Goal: Use online tool/utility: Use online tool/utility

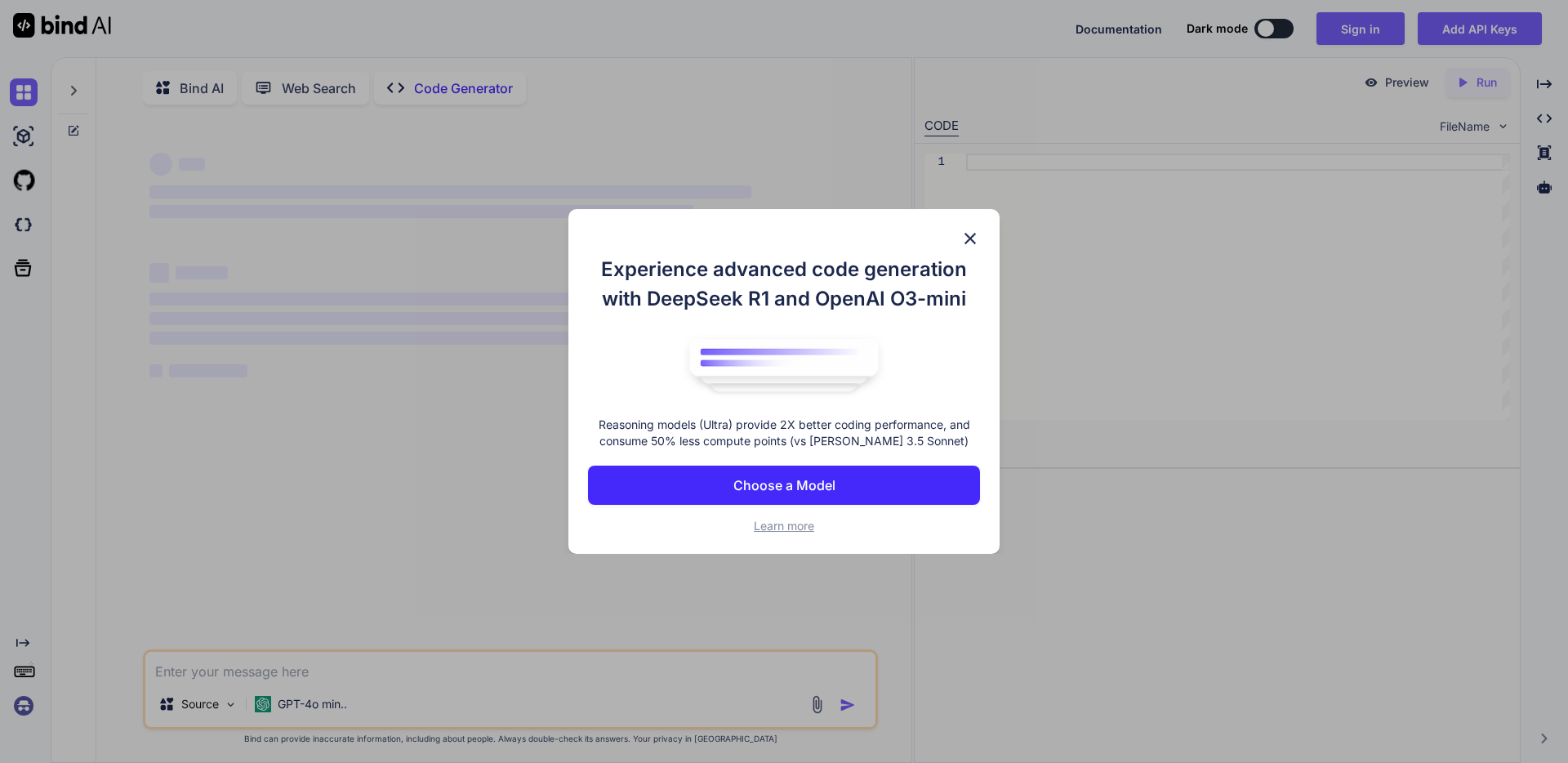
type textarea "x"
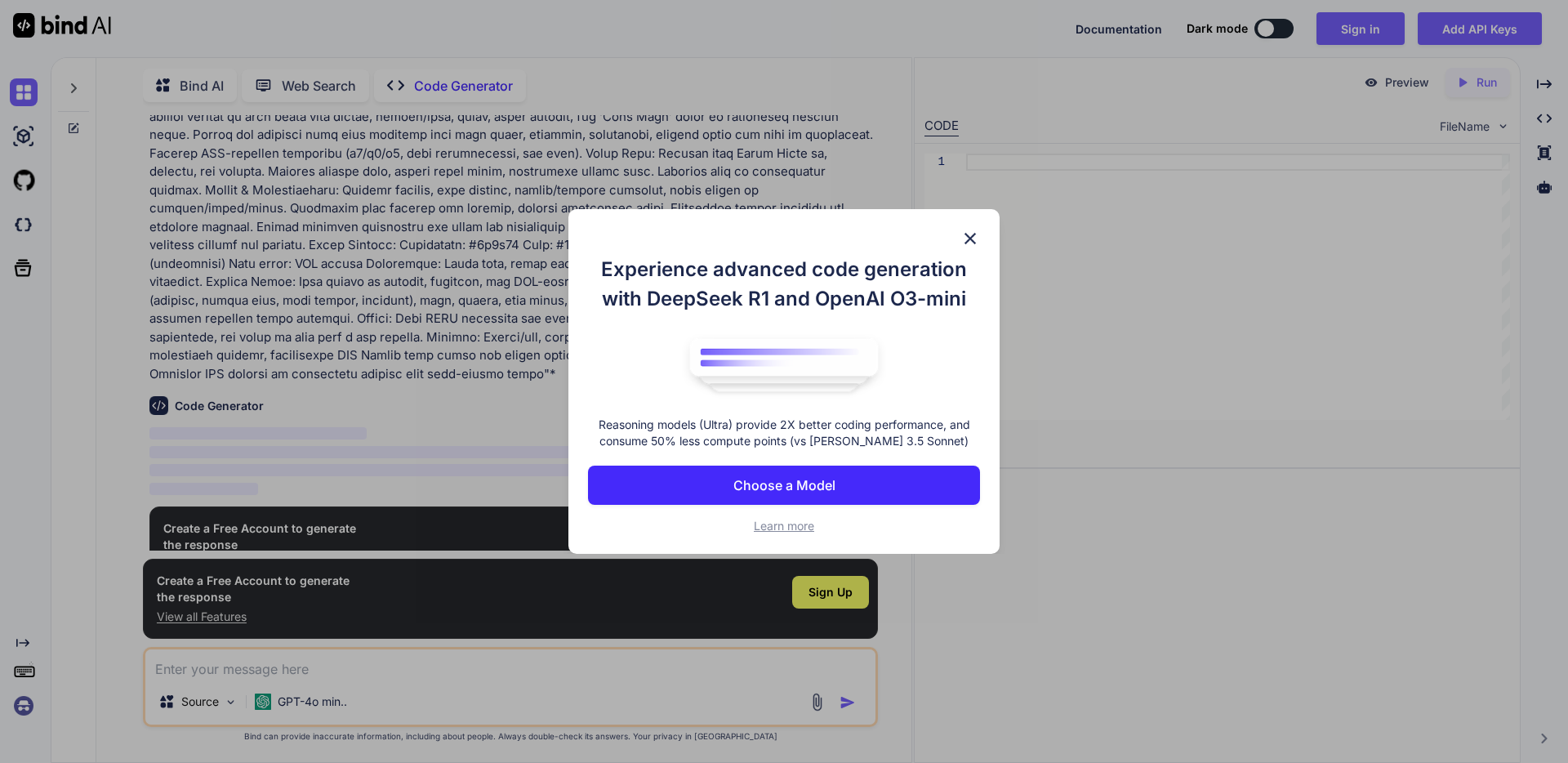
scroll to position [276, 0]
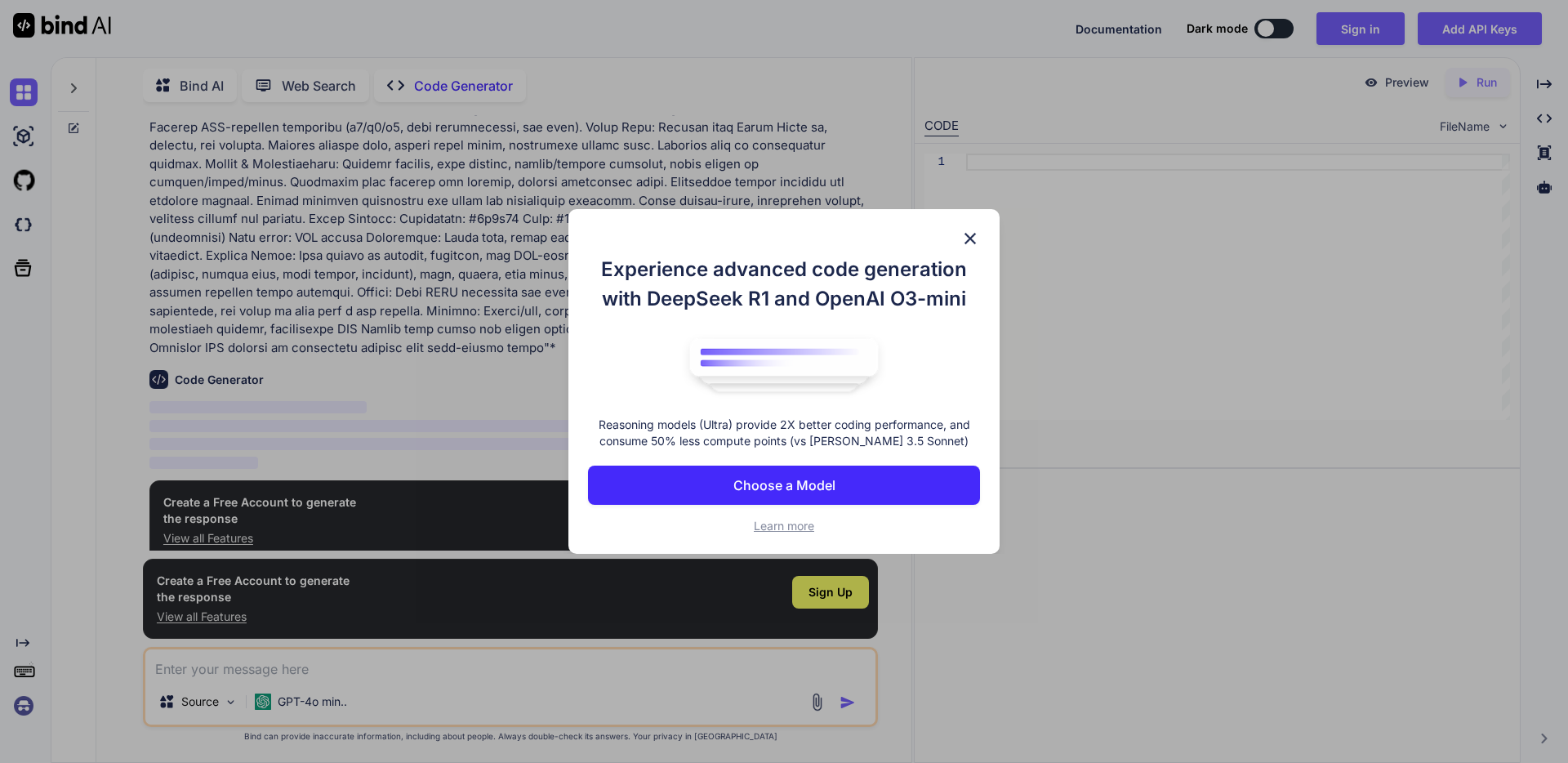
click at [836, 484] on button "Choose a Model" at bounding box center [783, 485] width 392 height 39
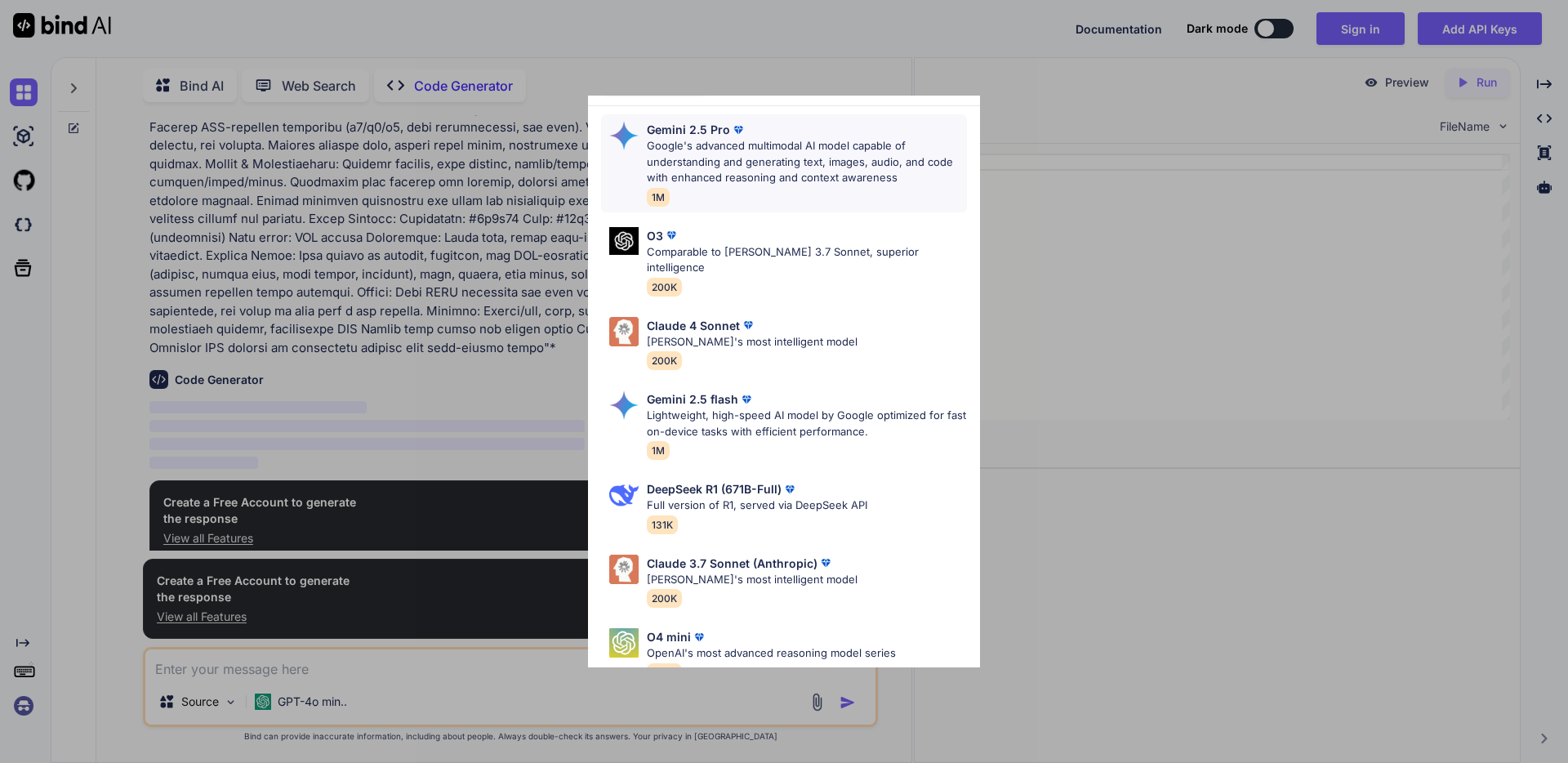
scroll to position [0, 0]
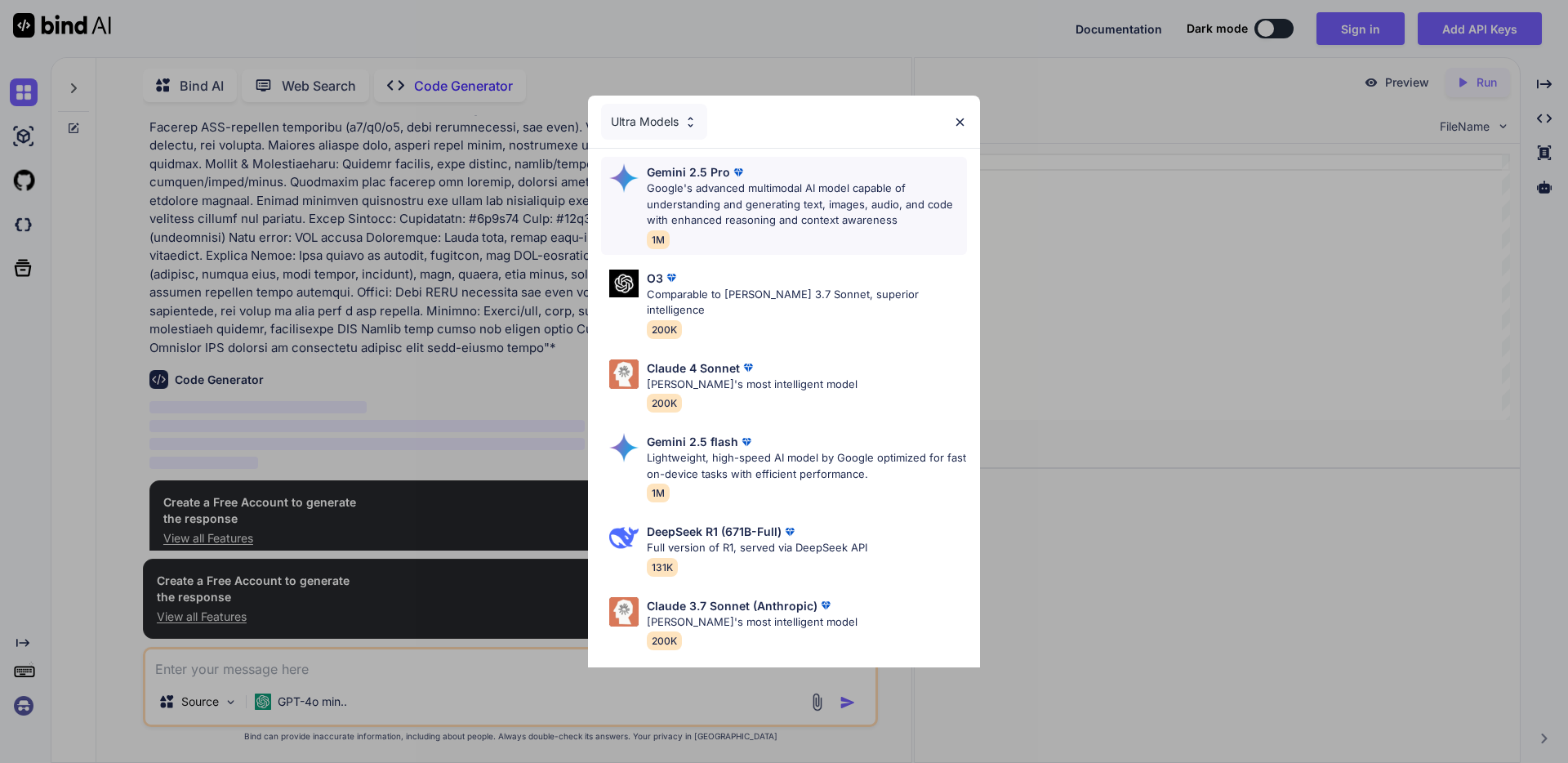
click at [847, 177] on div "Gemini 2.5 Pro" at bounding box center [807, 172] width 320 height 17
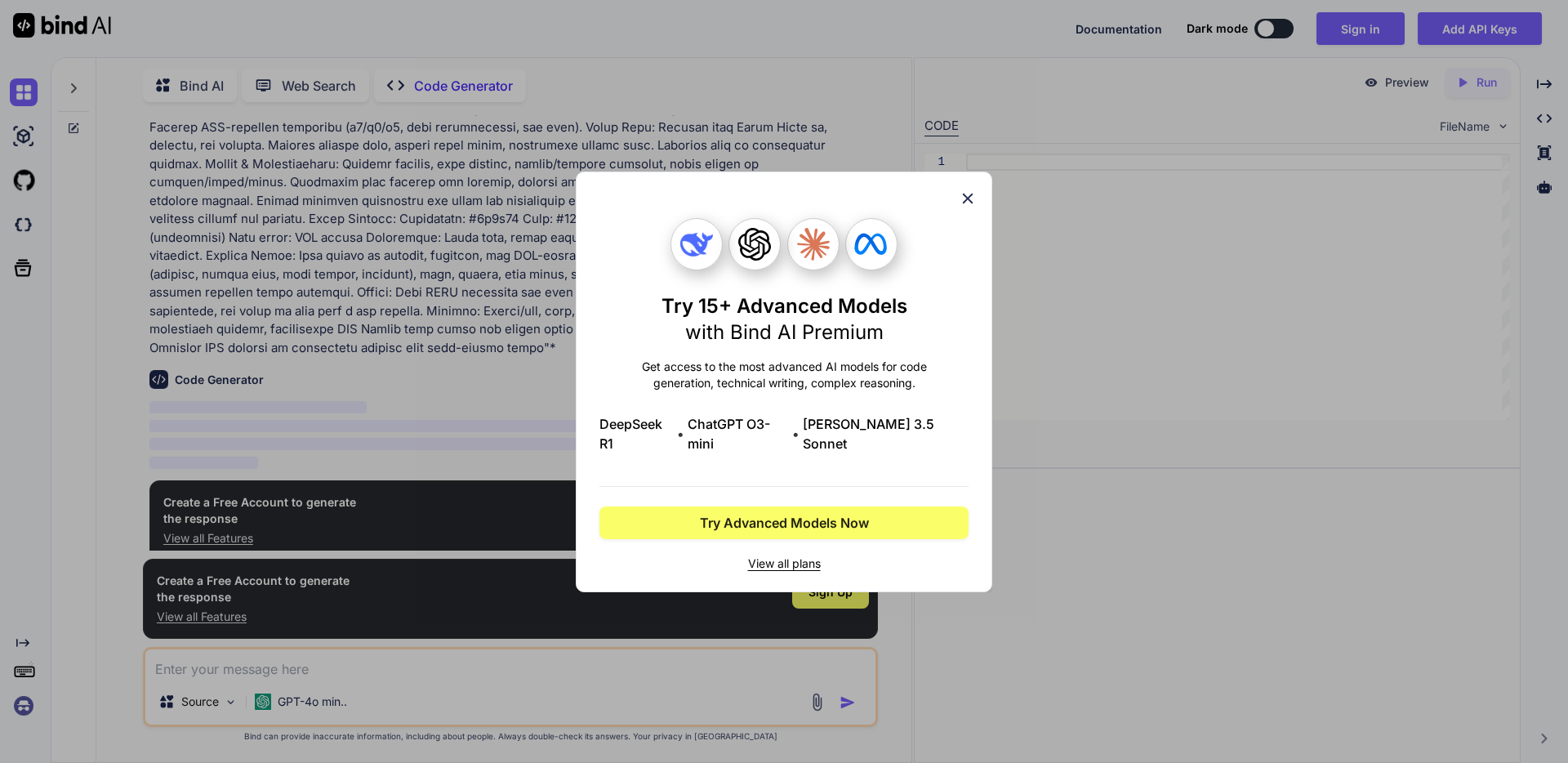
click at [971, 195] on div "Try 15+ Advanced Models with Bind AI Premium Get access to the most advanced AI…" at bounding box center [783, 382] width 416 height 420
click at [970, 217] on div "Try 15+ Advanced Models with Bind AI Premium Get access to the most advanced AI…" at bounding box center [783, 382] width 416 height 420
click at [970, 208] on icon at bounding box center [968, 199] width 18 height 18
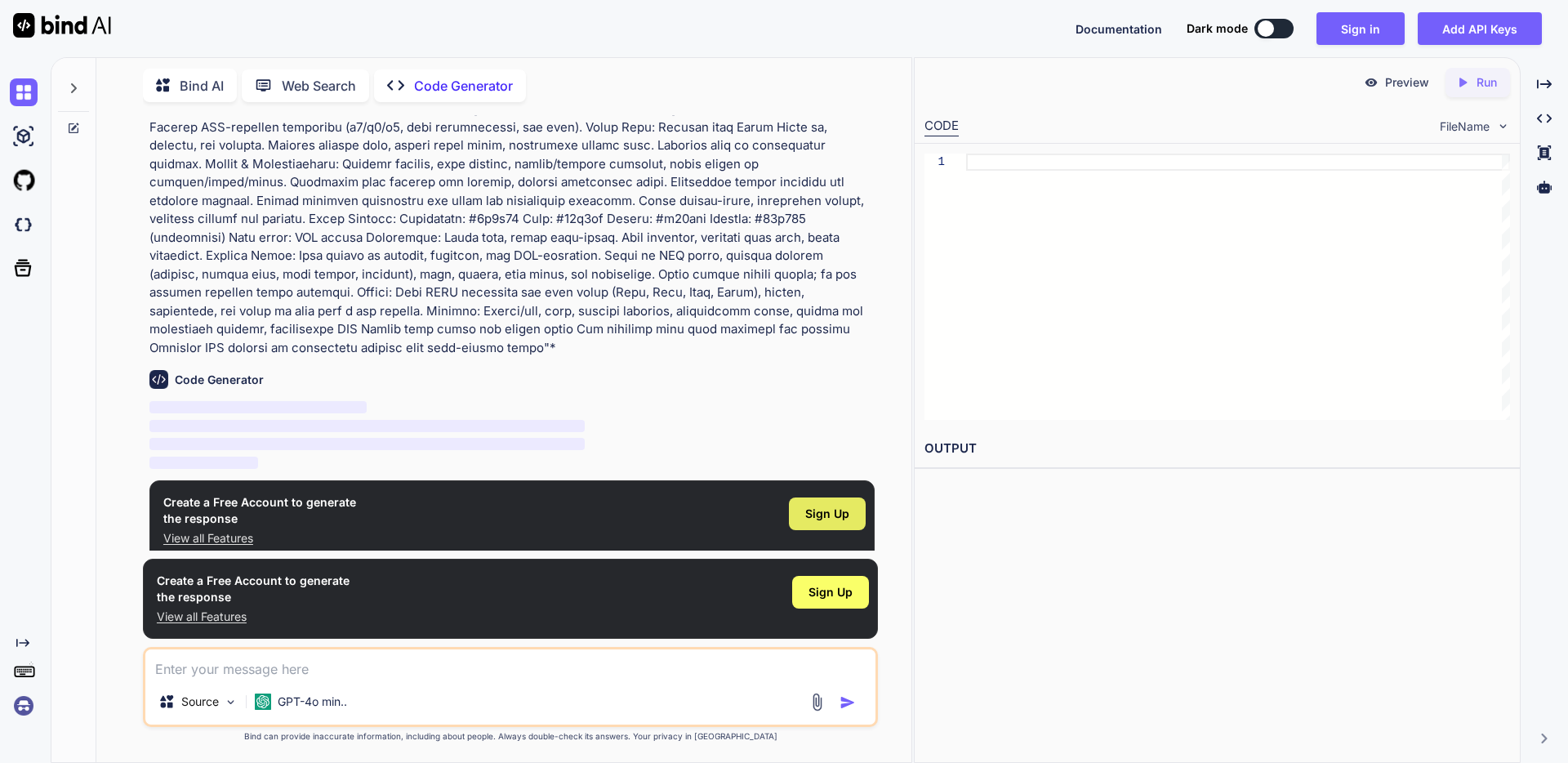
click at [827, 505] on span "Sign Up" at bounding box center [827, 514] width 44 height 16
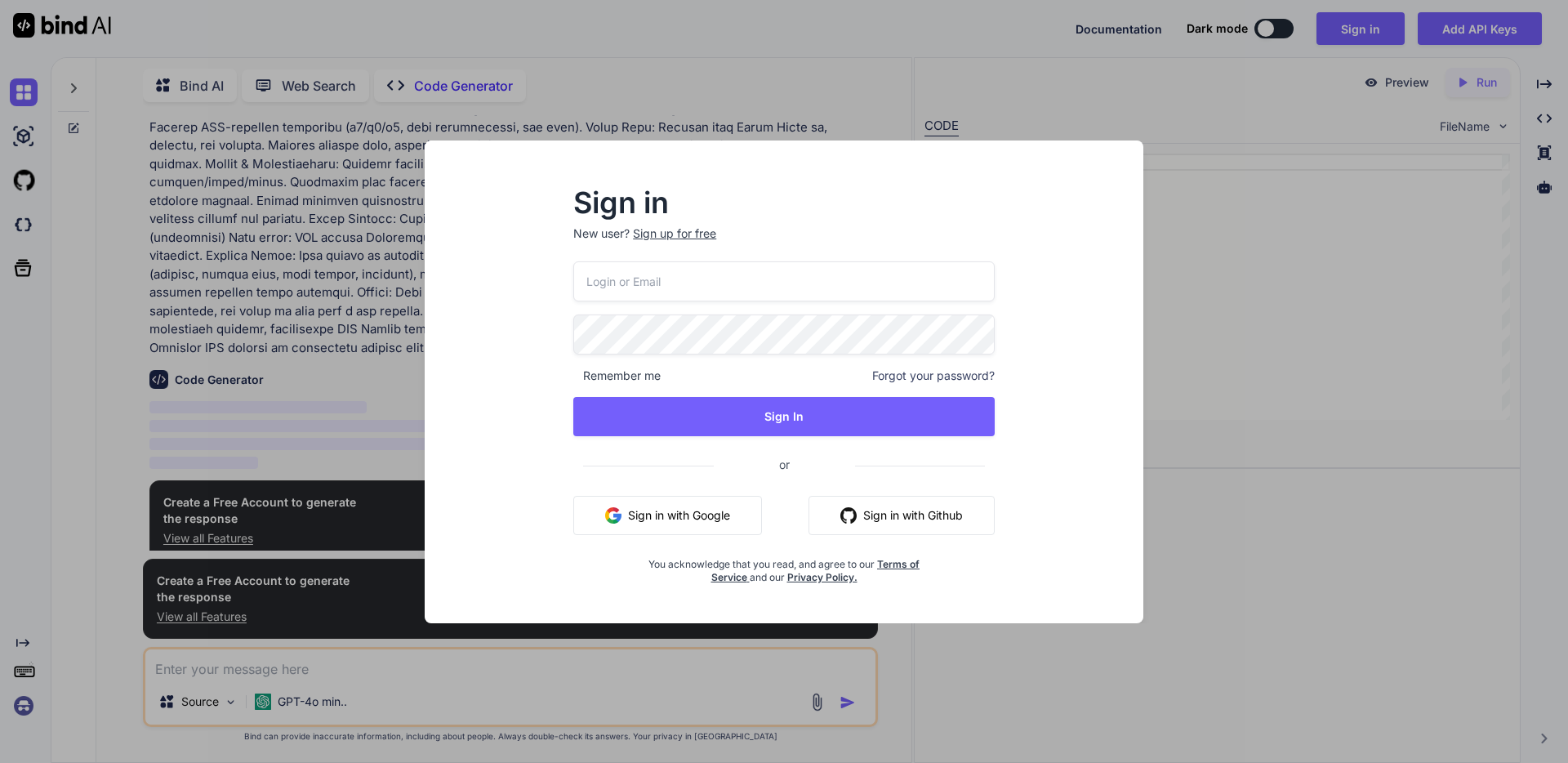
click at [710, 518] on button "Sign in with Google" at bounding box center [667, 515] width 189 height 39
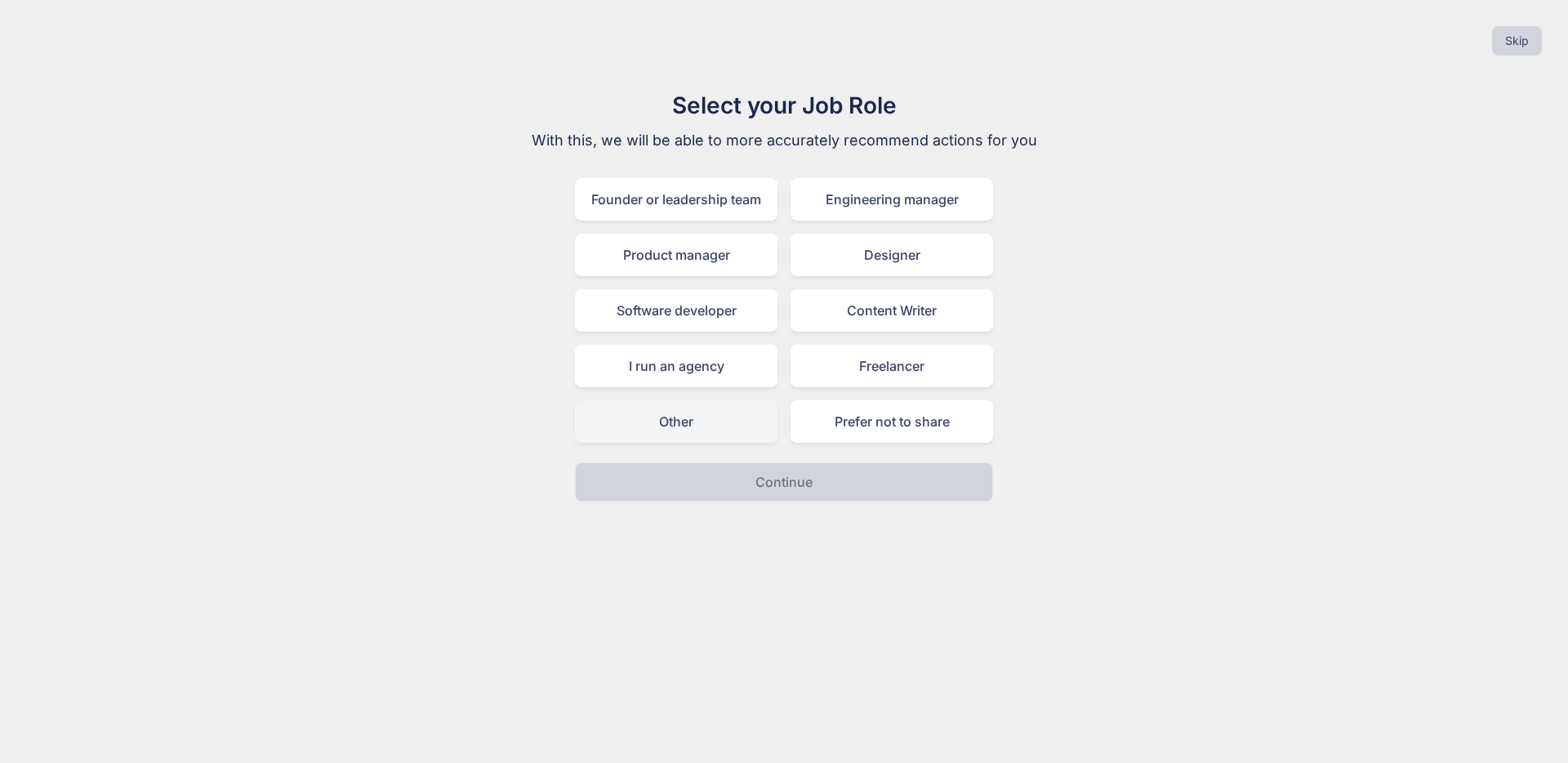
click at [704, 416] on div "Other" at bounding box center [676, 421] width 203 height 43
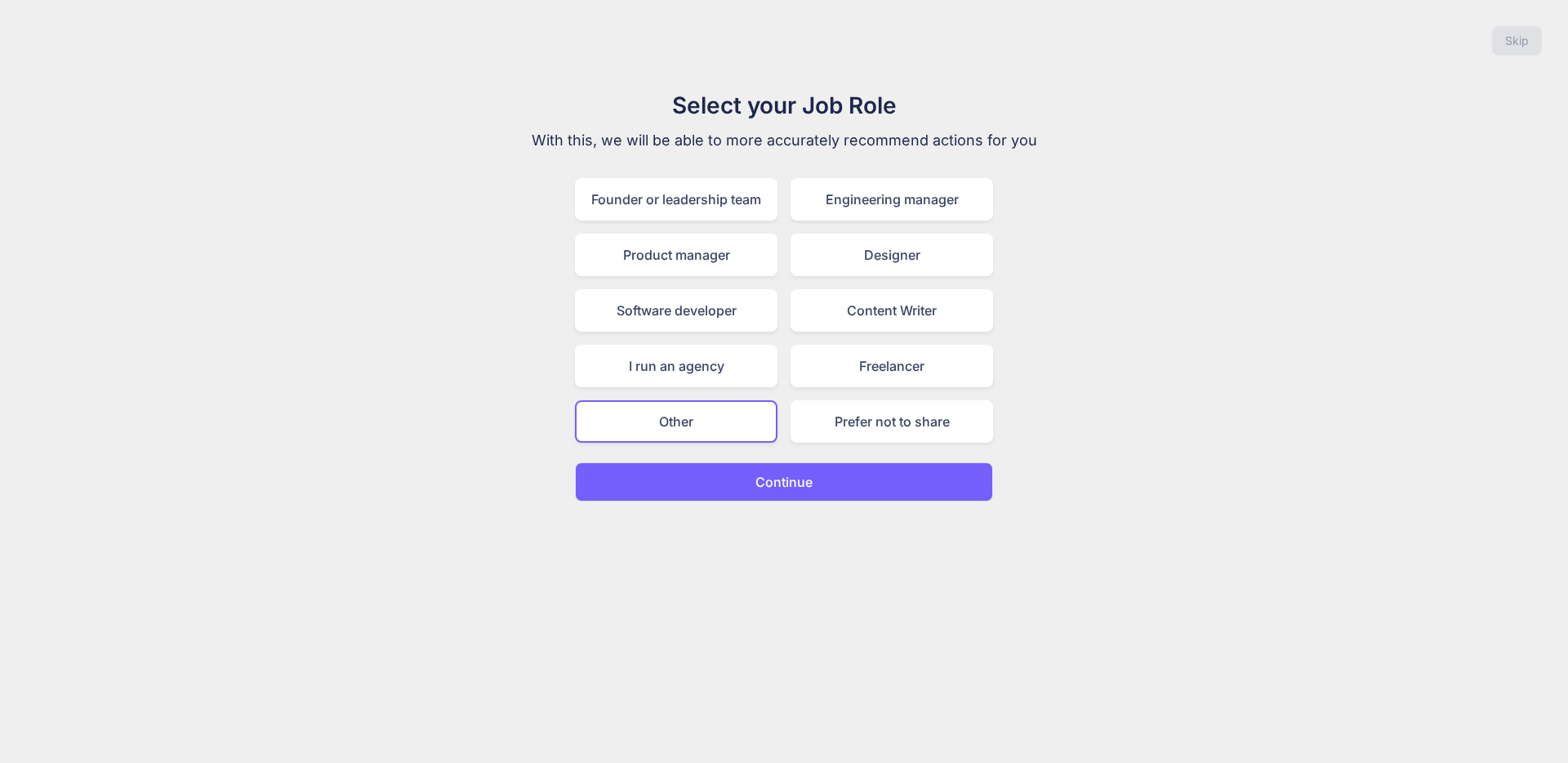
click at [716, 465] on button "Continue" at bounding box center [783, 482] width 418 height 39
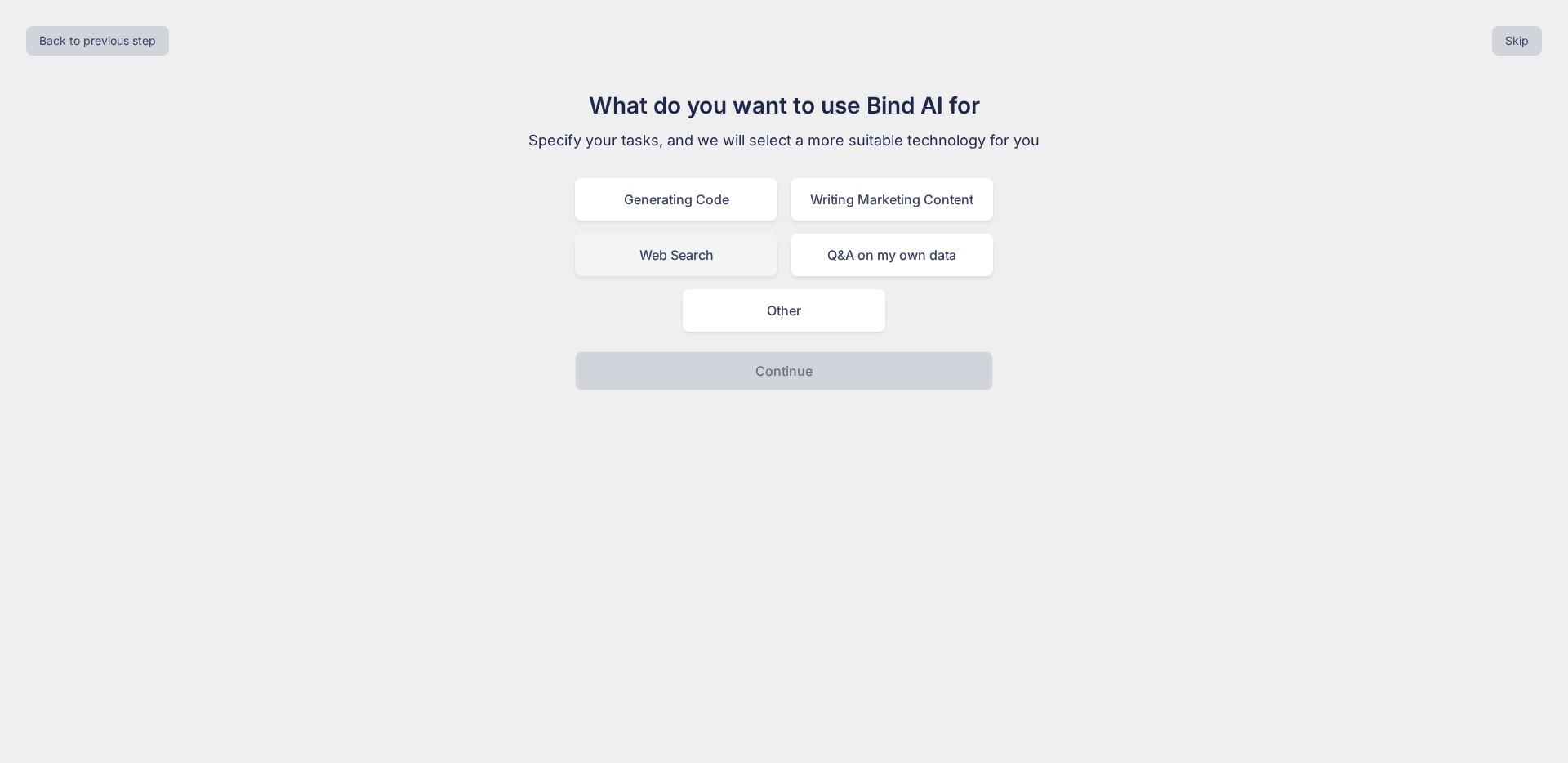
click at [762, 242] on div "Web Search" at bounding box center [676, 255] width 203 height 43
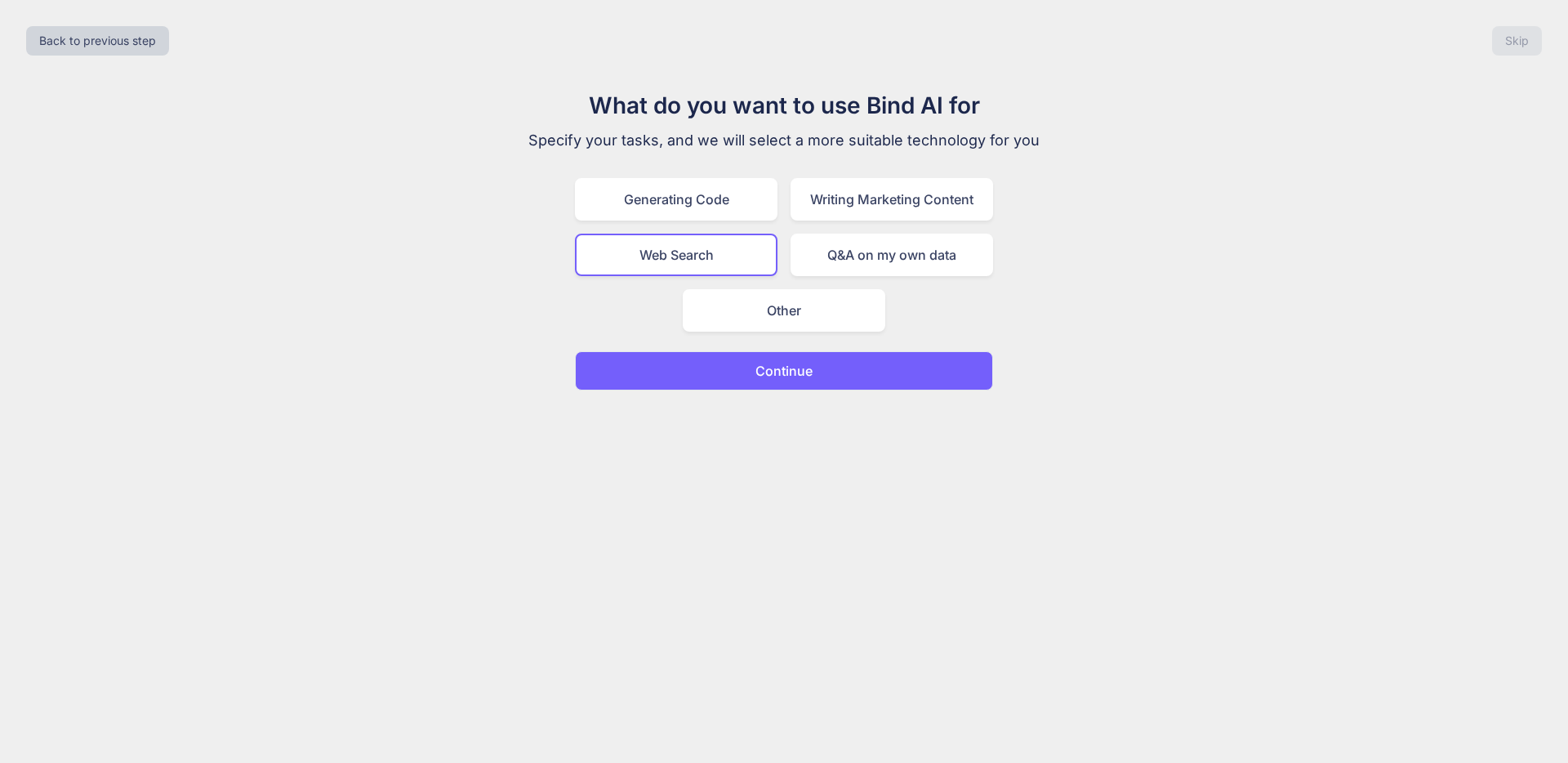
click at [781, 361] on p "Continue" at bounding box center [784, 371] width 57 height 20
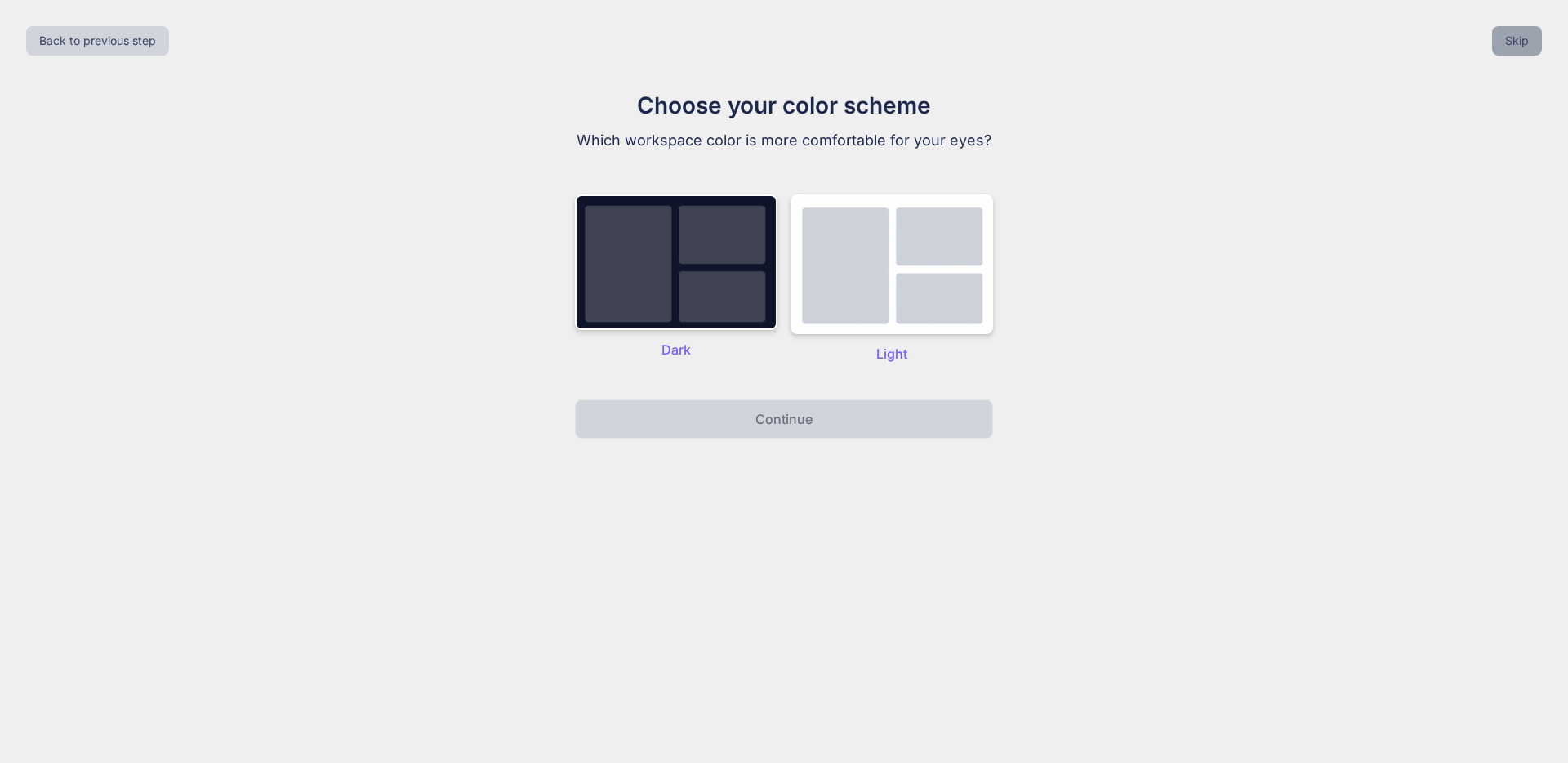
click at [1526, 39] on button "Skip" at bounding box center [1516, 41] width 50 height 29
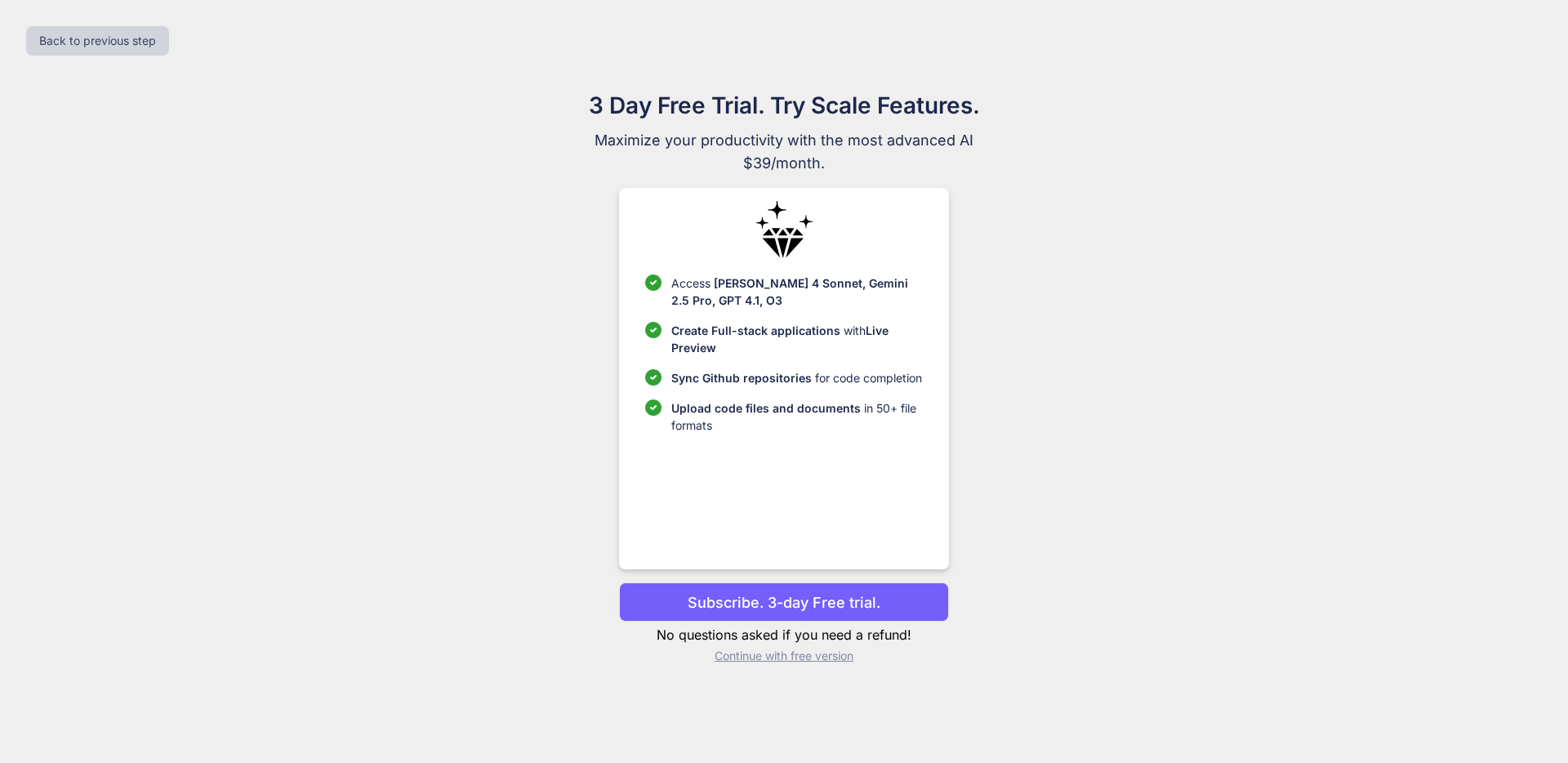
click at [802, 654] on p "Continue with free version" at bounding box center [783, 656] width 329 height 16
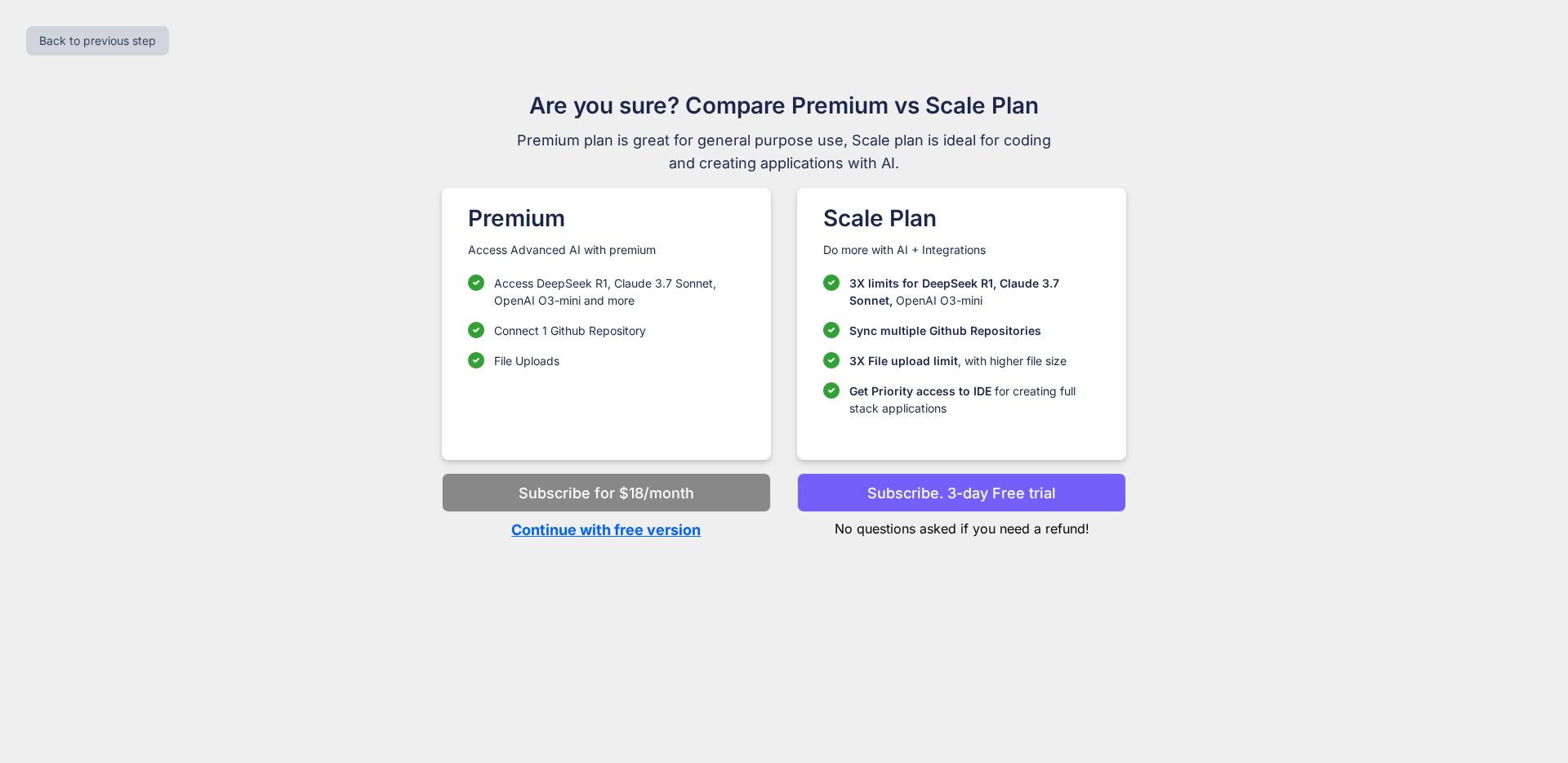
click at [674, 521] on p "Continue with free version" at bounding box center [606, 529] width 329 height 22
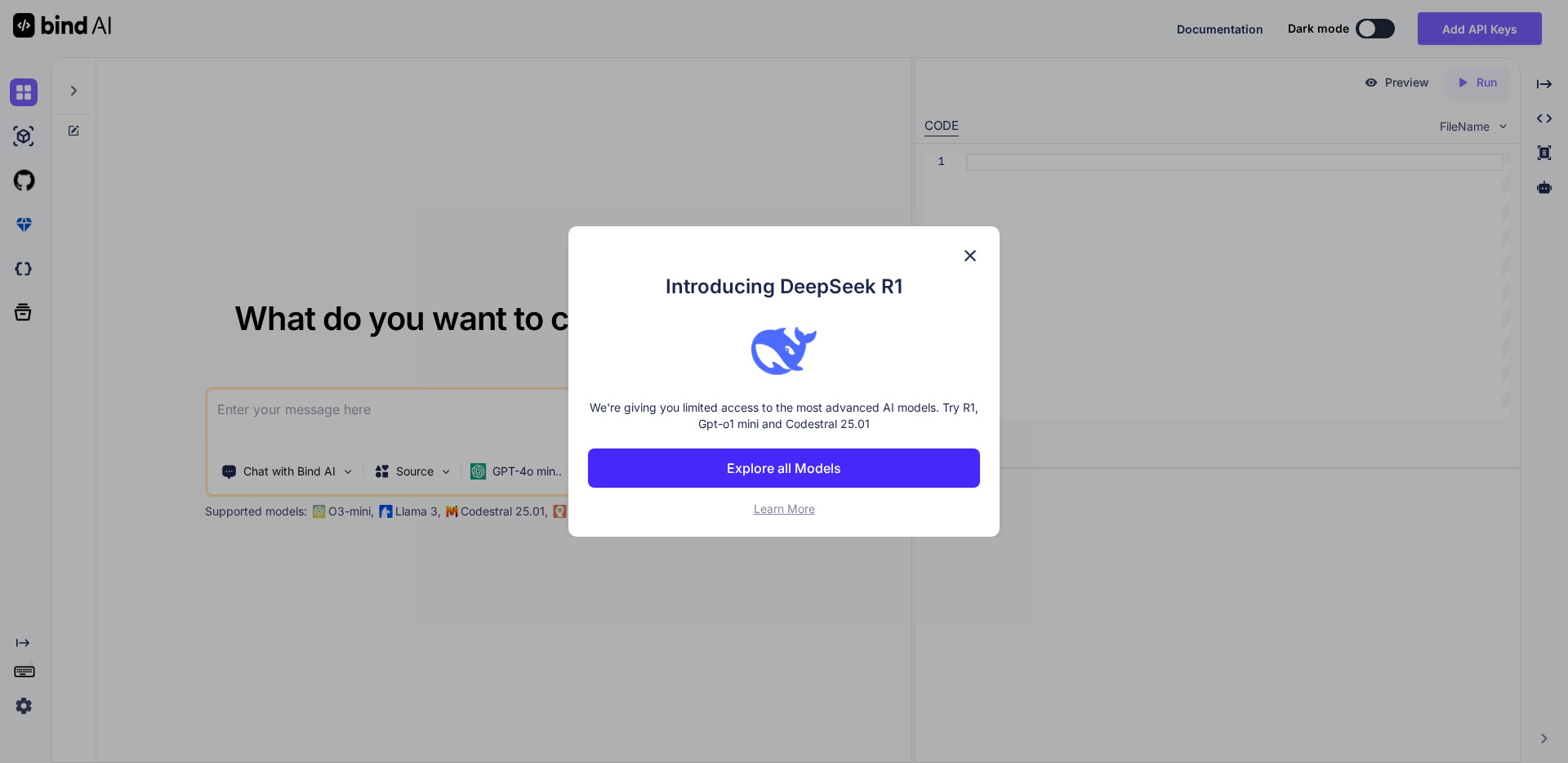
click at [972, 261] on img at bounding box center [970, 256] width 20 height 20
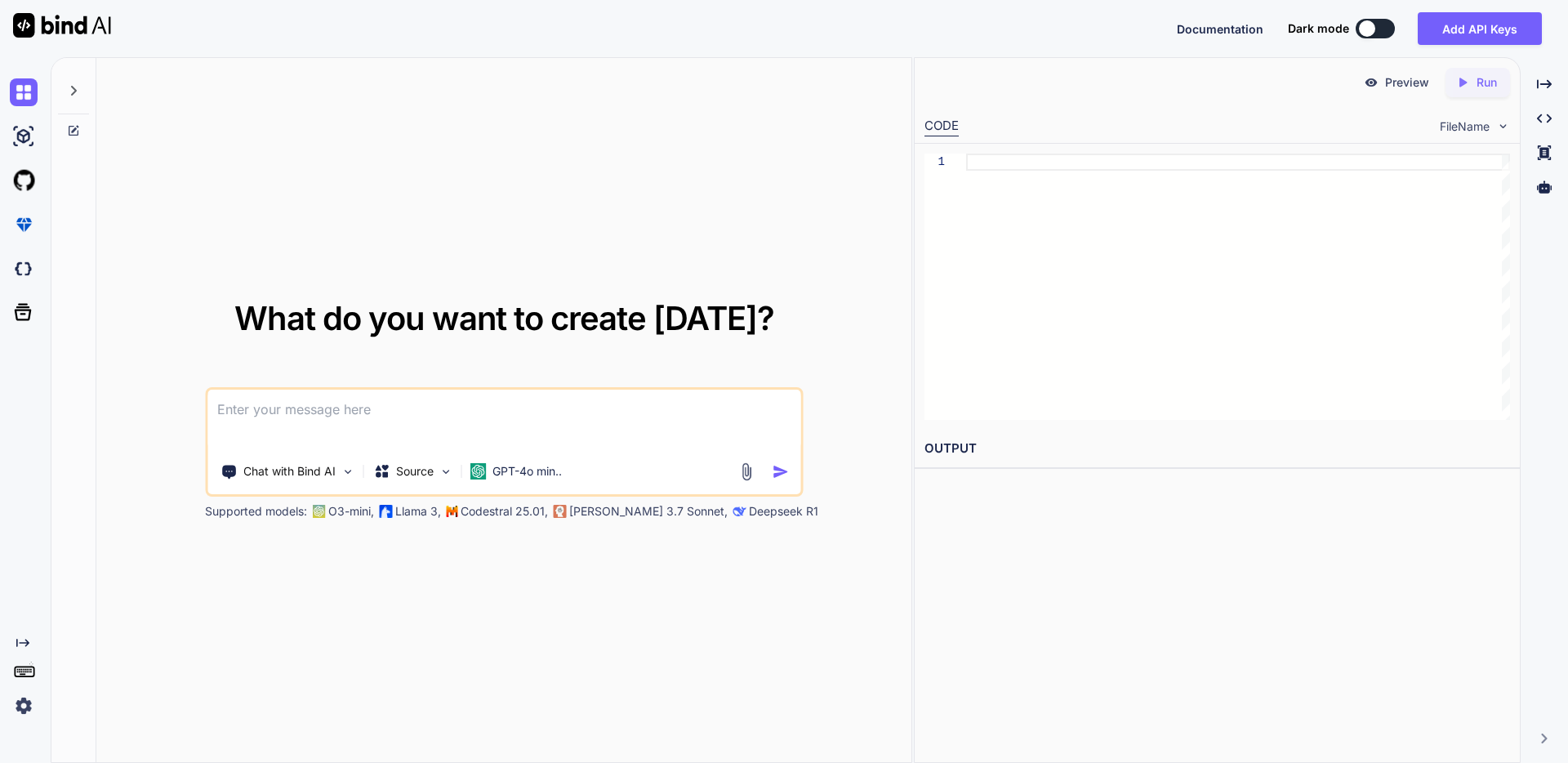
click at [634, 424] on textarea at bounding box center [504, 420] width 593 height 61
paste textarea "*"Loremips d sitametc, adipiscing ELIT seddoei tem 'Incid Utlab', e dolore magn…"
type textarea "*"Loremips d sitametc, adipiscing ELIT seddoei tem 'Incid Utlab', e dolore magn…"
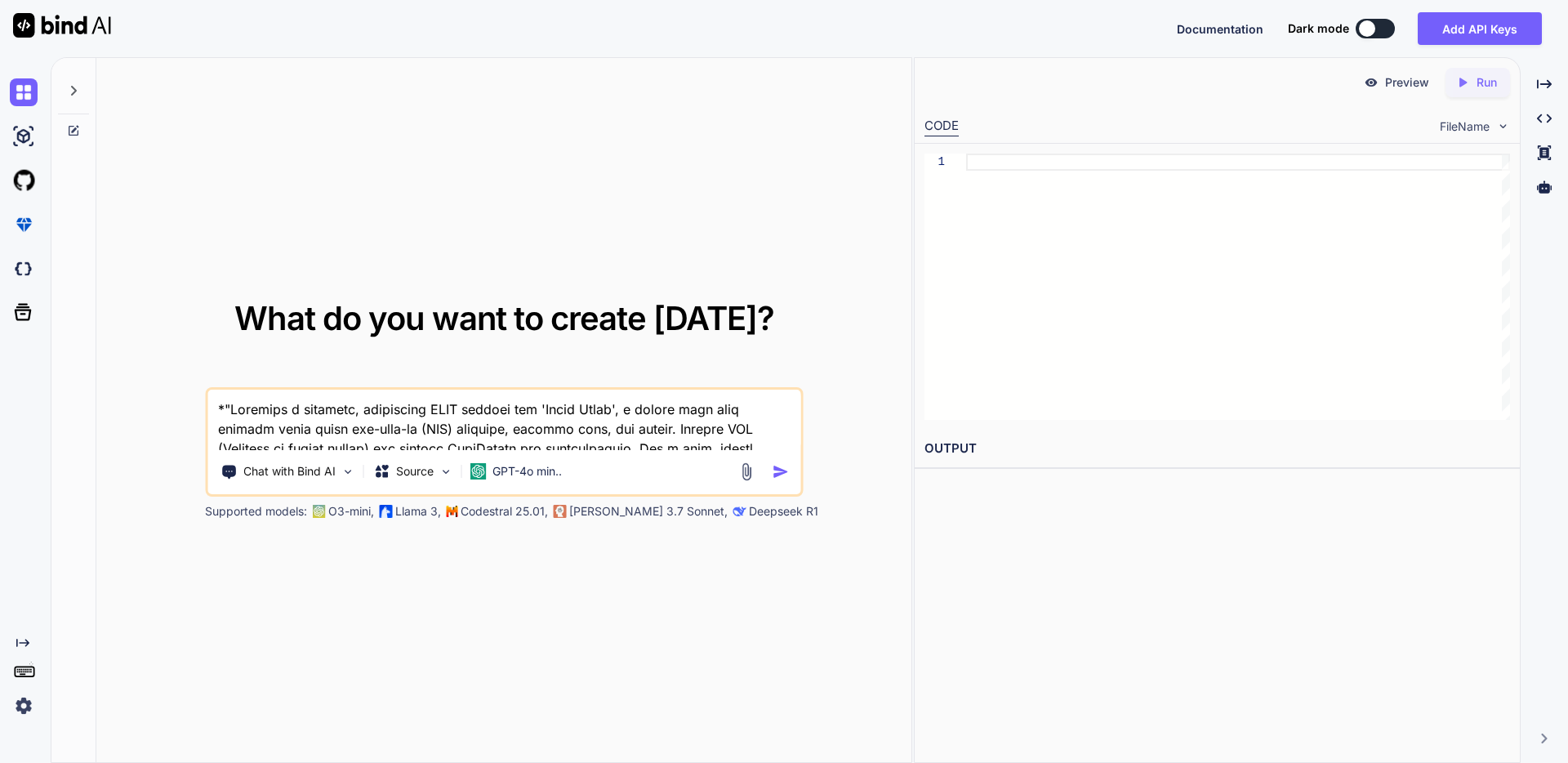
scroll to position [1708, 0]
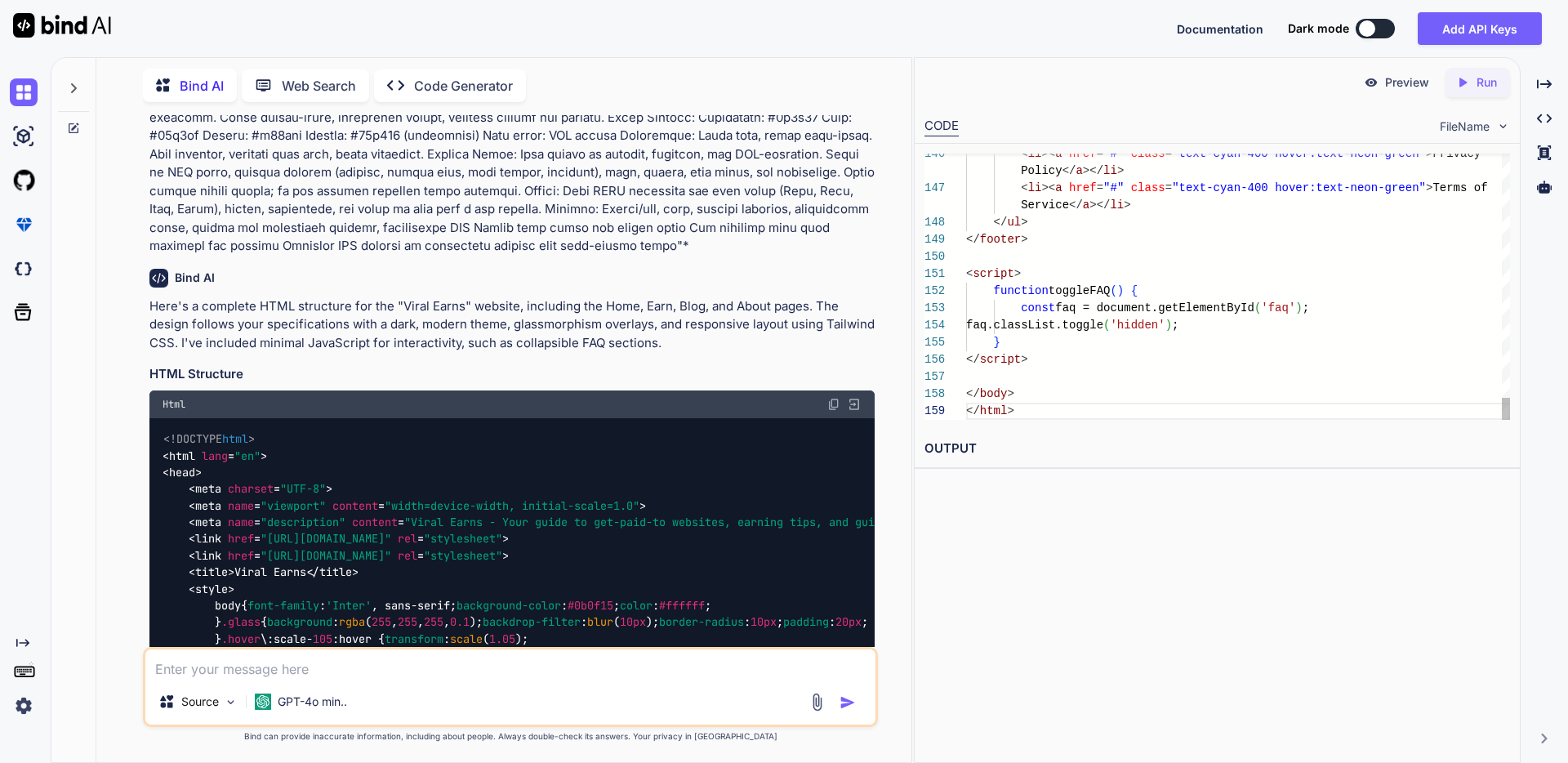
scroll to position [103, 0]
click at [1472, 79] on icon "Created with Pixso." at bounding box center [1466, 83] width 21 height 15
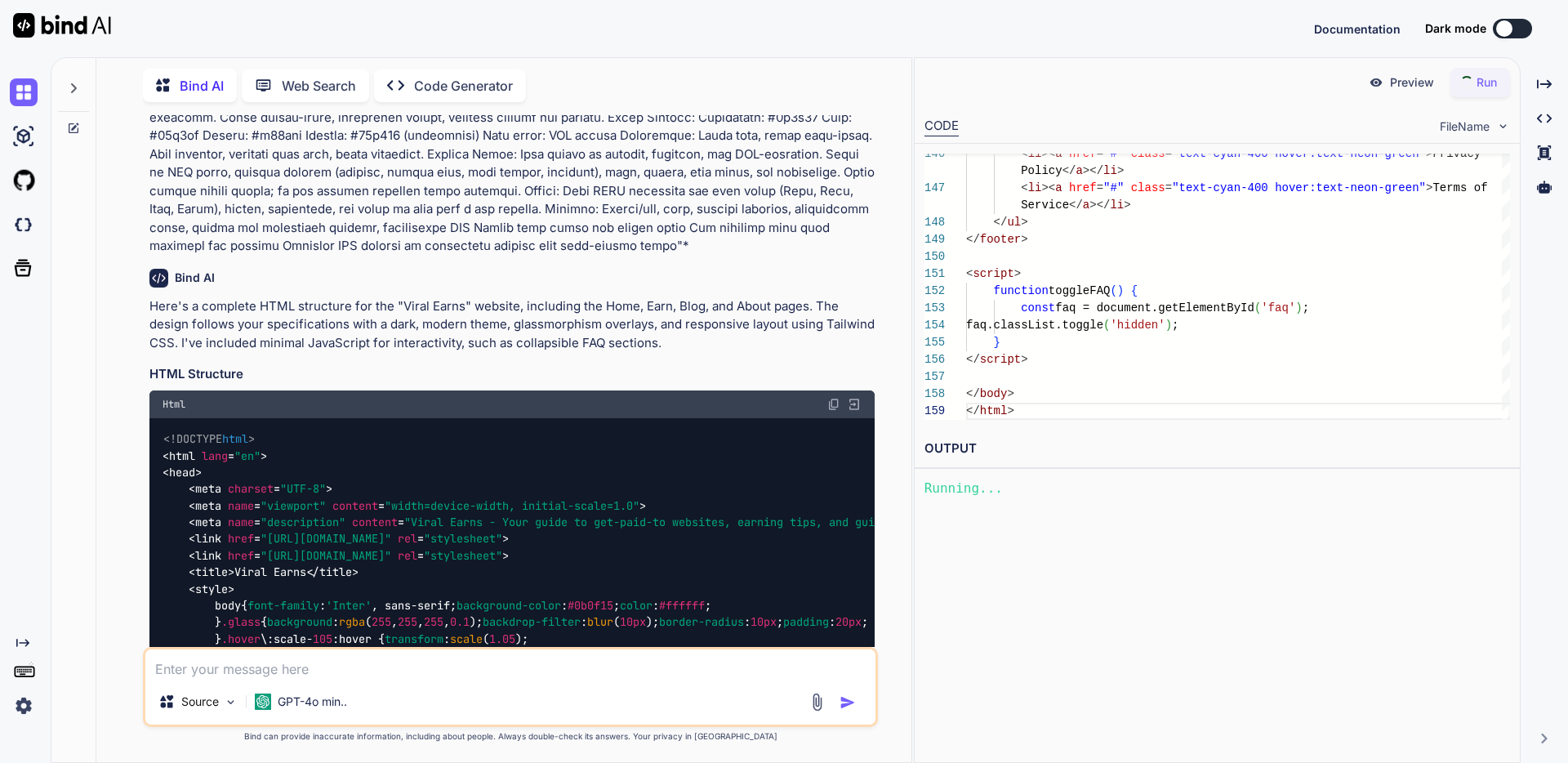
scroll to position [0, 0]
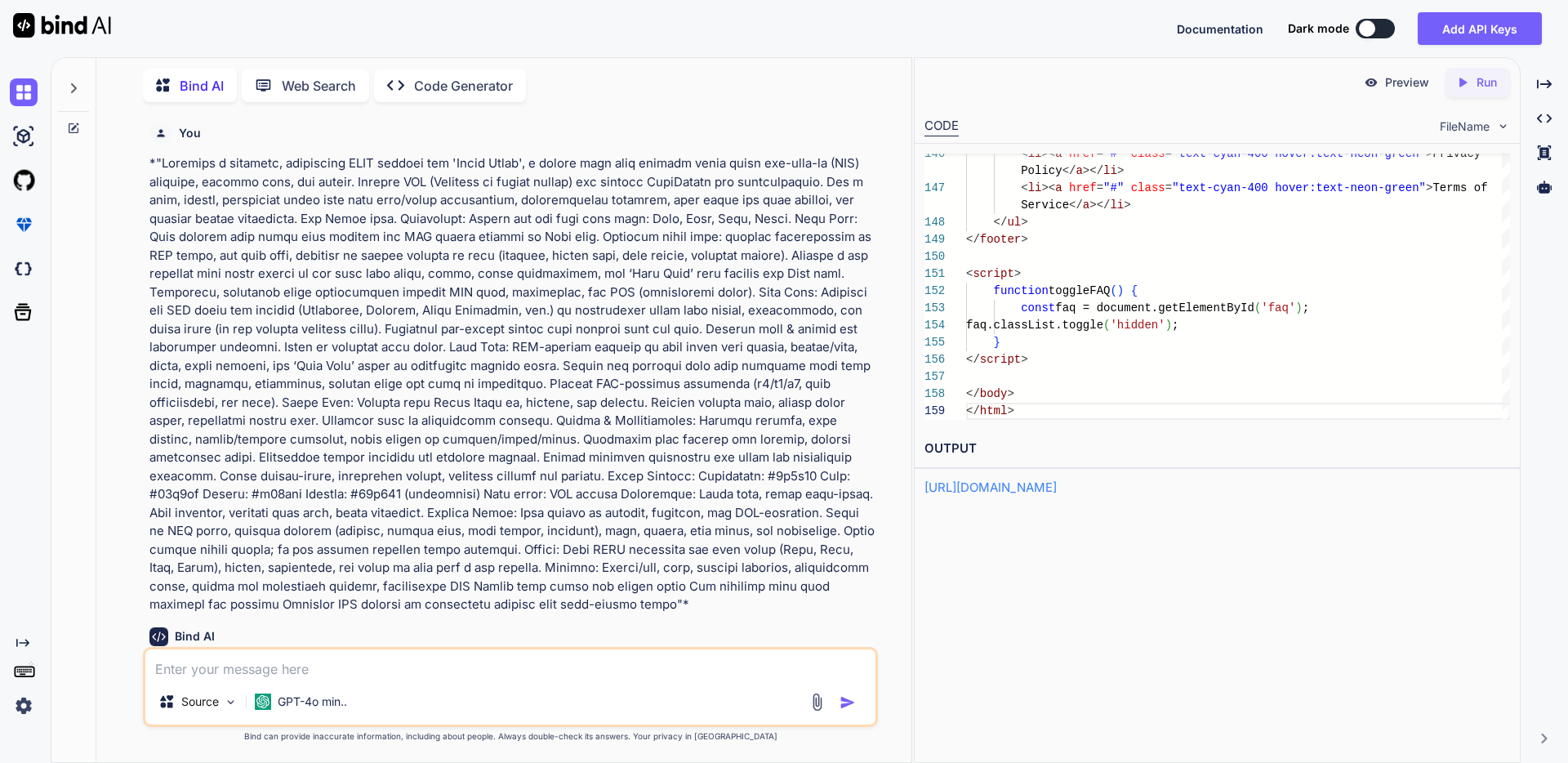
click at [1057, 488] on link "[URL][DOMAIN_NAME]" at bounding box center [991, 487] width 132 height 16
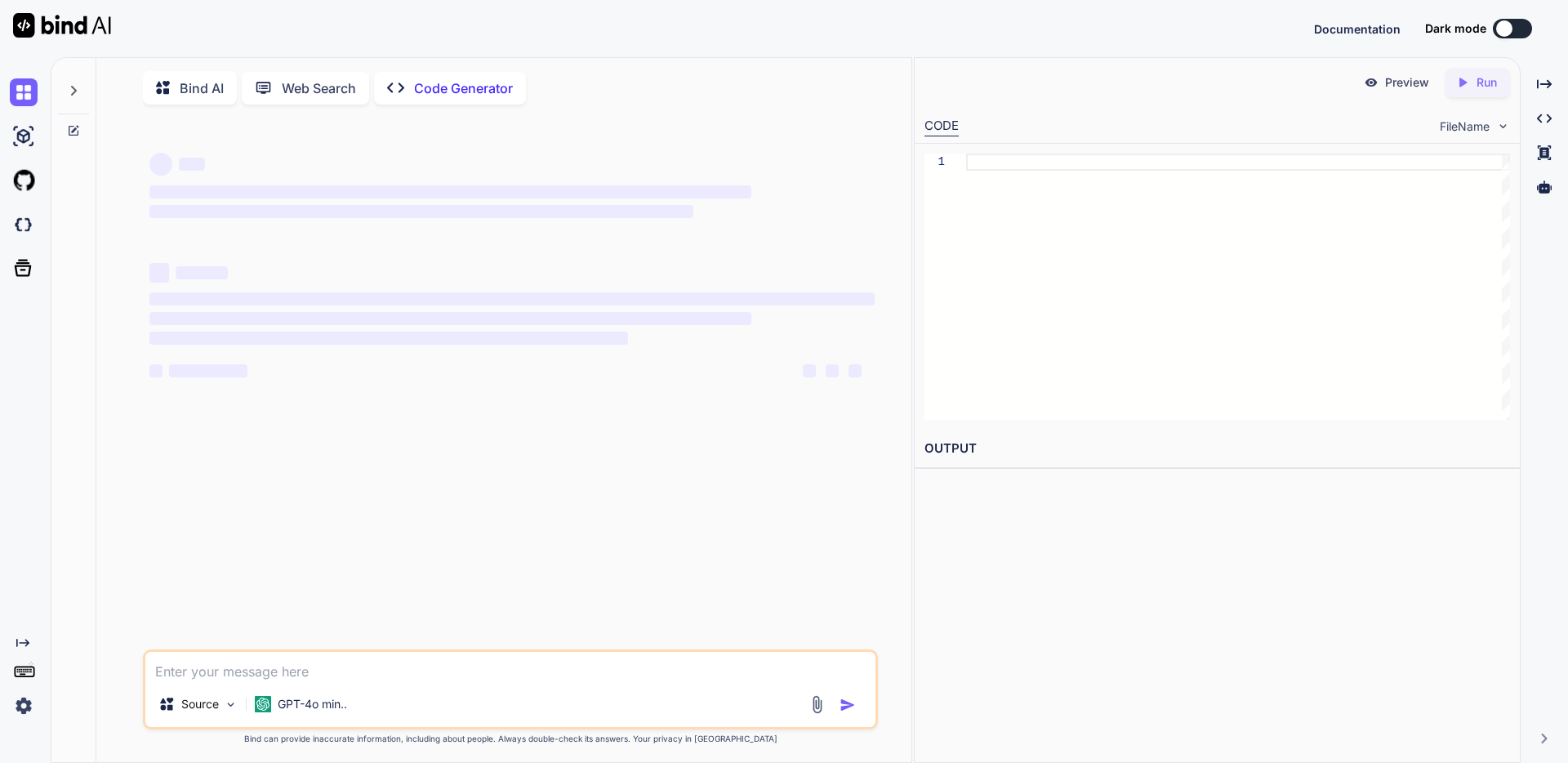
type textarea "x"
